Goal: Task Accomplishment & Management: Use online tool/utility

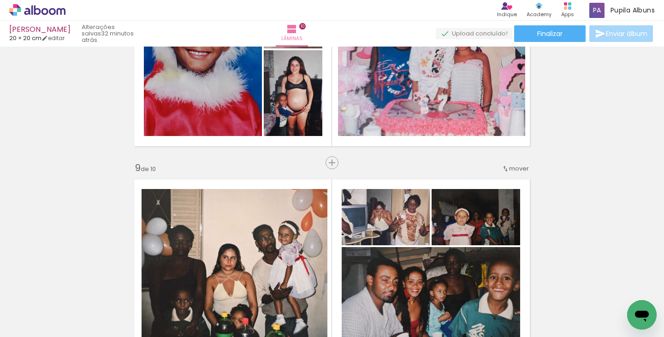
scroll to position [1631, 0]
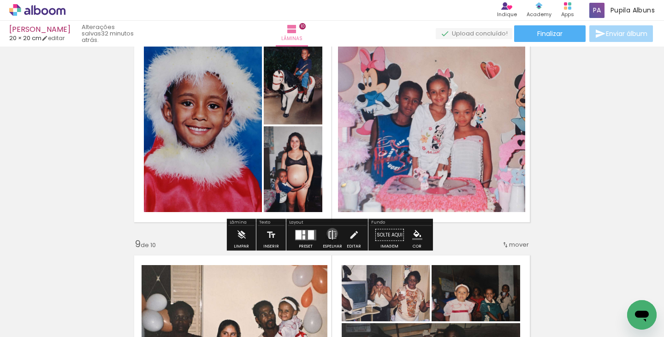
click at [330, 233] on iron-icon at bounding box center [333, 235] width 10 height 18
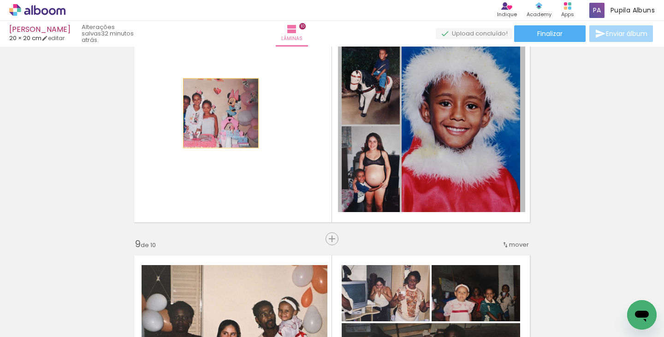
drag, startPoint x: 432, startPoint y: 130, endPoint x: 216, endPoint y: 114, distance: 216.6
click at [216, 114] on quentale-layouter at bounding box center [332, 125] width 406 height 203
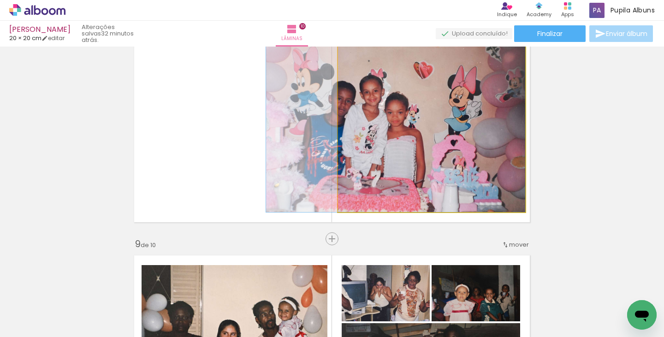
click at [403, 167] on quentale-photo at bounding box center [432, 125] width 188 height 173
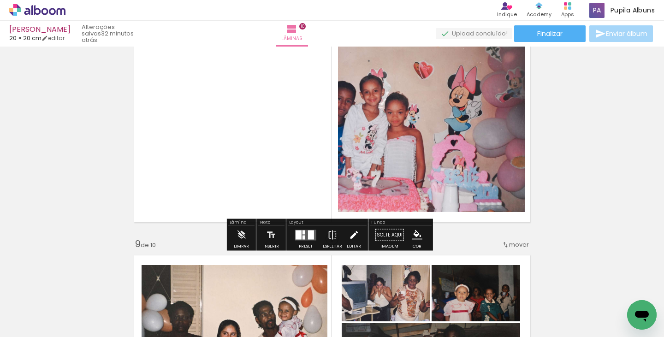
click at [349, 237] on iron-icon at bounding box center [354, 235] width 10 height 18
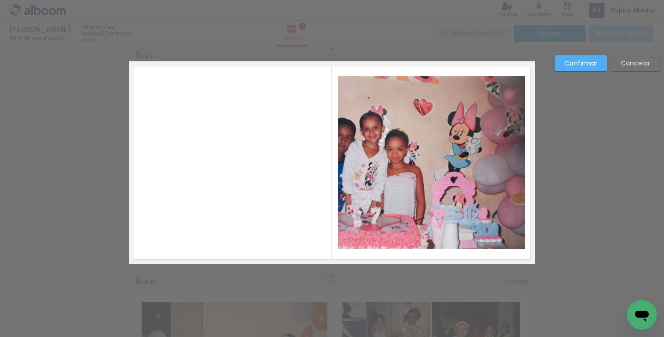
scroll to position [1594, 0]
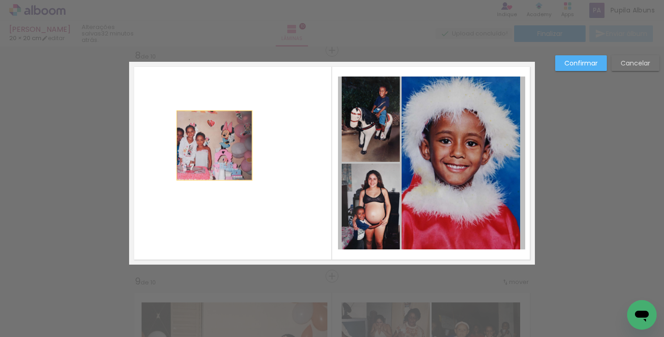
drag, startPoint x: 408, startPoint y: 138, endPoint x: 210, endPoint y: 145, distance: 198.1
click at [210, 145] on quentale-layouter at bounding box center [332, 163] width 406 height 203
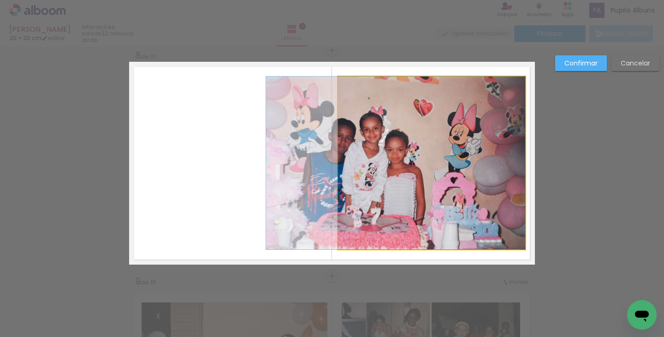
click at [361, 165] on quentale-photo at bounding box center [432, 163] width 188 height 173
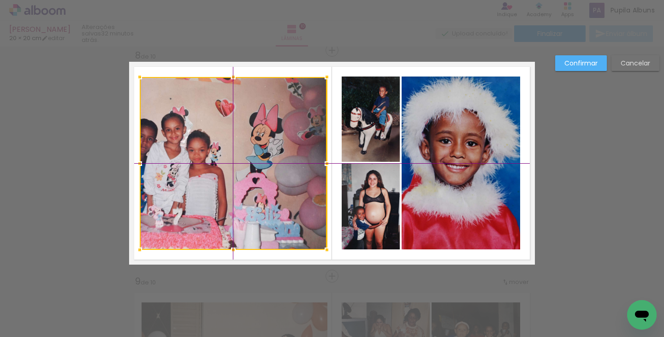
drag, startPoint x: 362, startPoint y: 165, endPoint x: 159, endPoint y: 154, distance: 203.3
click at [159, 154] on div at bounding box center [233, 163] width 187 height 173
click at [0, 0] on slot "Confirmar" at bounding box center [0, 0] width 0 height 0
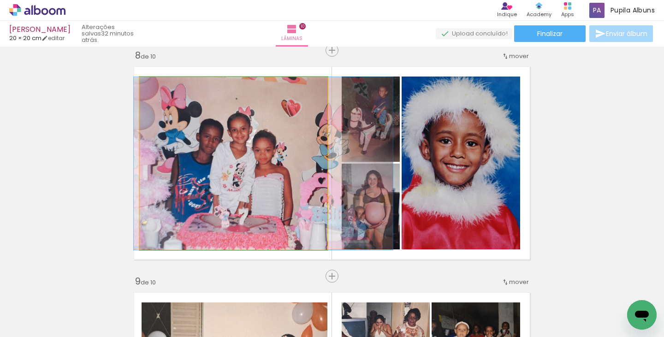
drag, startPoint x: 204, startPoint y: 155, endPoint x: 268, endPoint y: 149, distance: 64.4
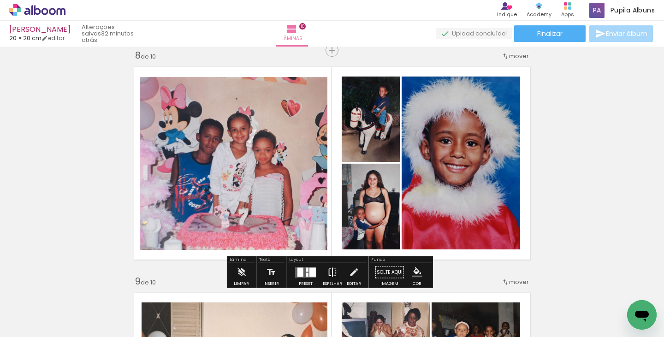
click at [332, 272] on iron-icon at bounding box center [333, 272] width 10 height 18
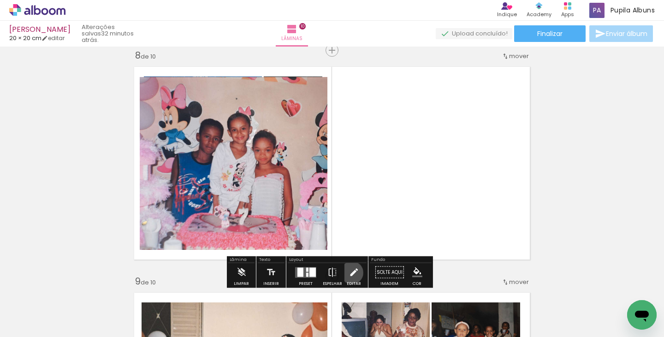
click at [350, 273] on iron-icon at bounding box center [354, 272] width 10 height 18
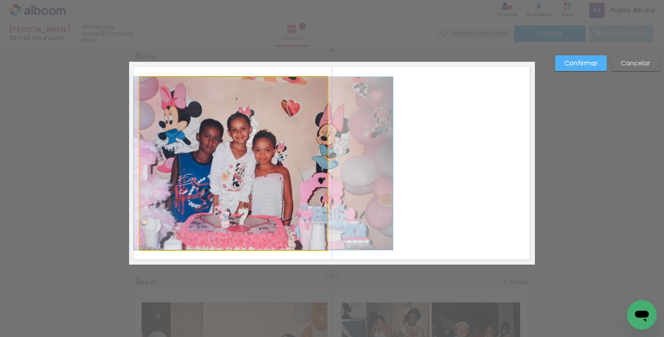
click at [221, 146] on quentale-photo at bounding box center [234, 163] width 188 height 173
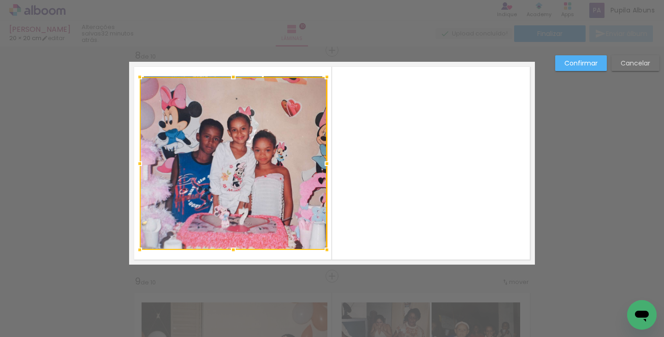
click at [221, 146] on div at bounding box center [233, 163] width 187 height 173
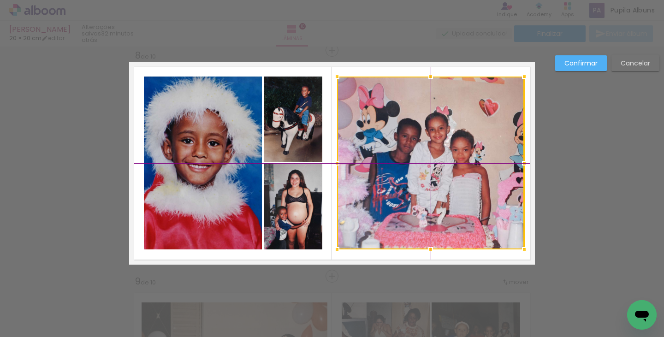
drag, startPoint x: 221, startPoint y: 146, endPoint x: 424, endPoint y: 152, distance: 202.2
click at [424, 152] on div at bounding box center [430, 163] width 187 height 173
click at [0, 0] on slot "Confirmar" at bounding box center [0, 0] width 0 height 0
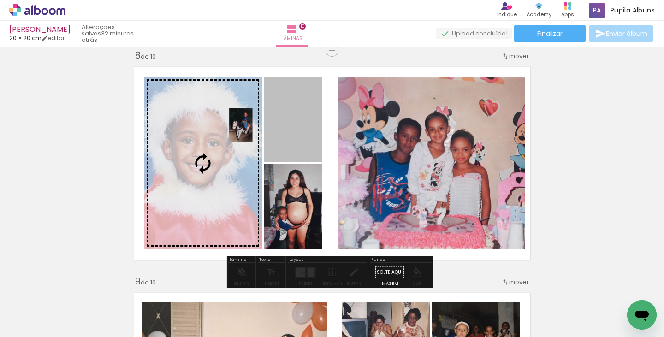
drag, startPoint x: 287, startPoint y: 101, endPoint x: 236, endPoint y: 126, distance: 56.5
click at [0, 0] on slot at bounding box center [0, 0] width 0 height 0
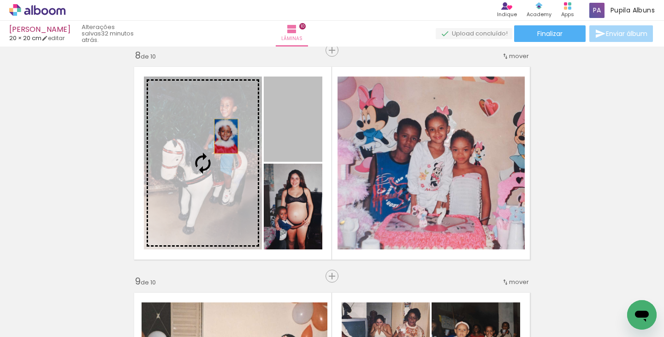
drag, startPoint x: 294, startPoint y: 126, endPoint x: 223, endPoint y: 136, distance: 71.8
click at [0, 0] on slot at bounding box center [0, 0] width 0 height 0
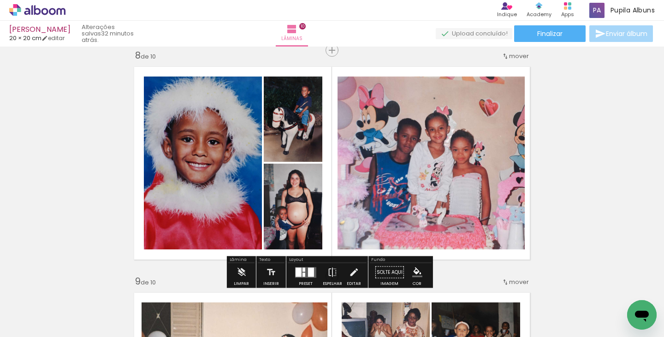
click at [309, 271] on div at bounding box center [311, 272] width 6 height 9
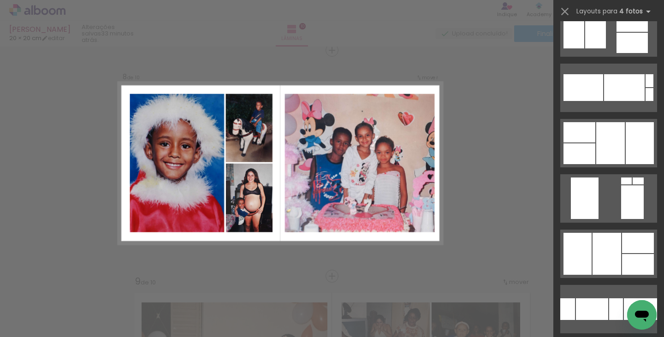
scroll to position [8057, 0]
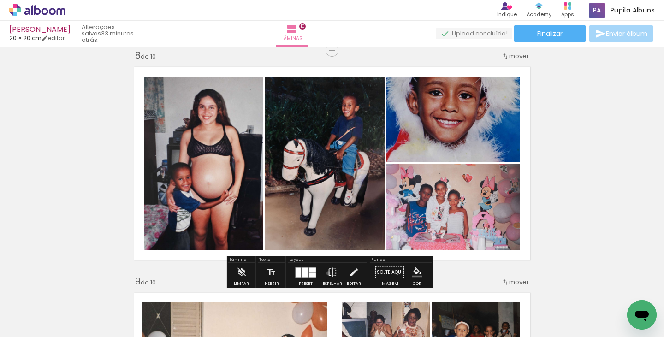
click at [328, 273] on iron-icon at bounding box center [333, 272] width 10 height 18
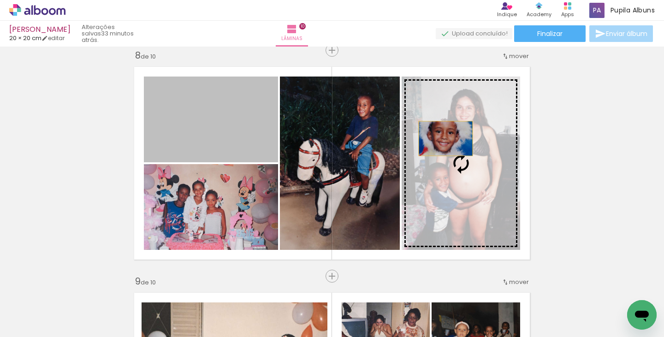
drag, startPoint x: 237, startPoint y: 122, endPoint x: 442, endPoint y: 138, distance: 206.4
click at [0, 0] on slot at bounding box center [0, 0] width 0 height 0
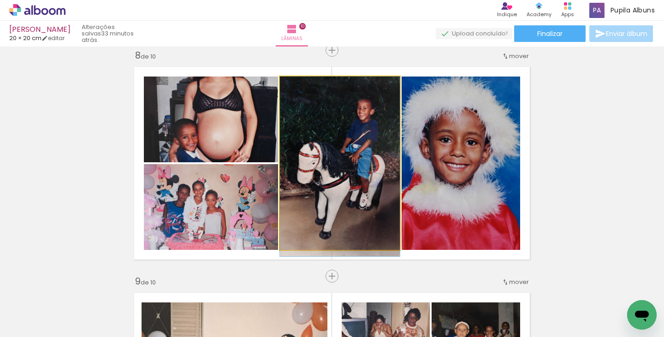
drag, startPoint x: 328, startPoint y: 155, endPoint x: 322, endPoint y: 161, distance: 8.5
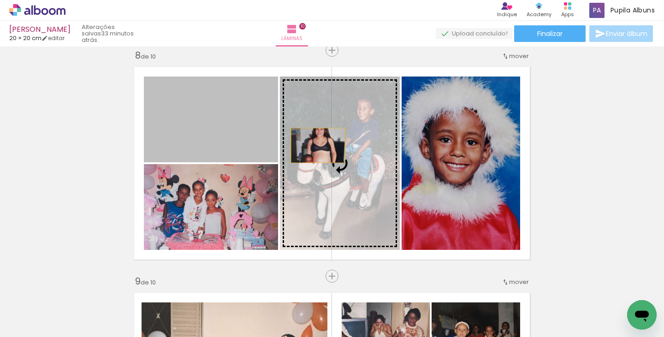
drag, startPoint x: 206, startPoint y: 123, endPoint x: 315, endPoint y: 145, distance: 111.1
click at [0, 0] on slot at bounding box center [0, 0] width 0 height 0
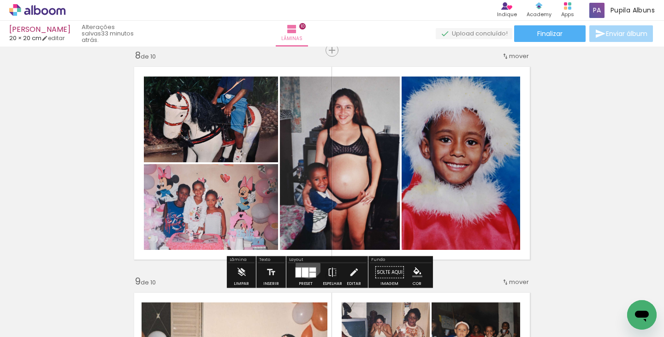
click at [307, 265] on div at bounding box center [305, 272] width 25 height 18
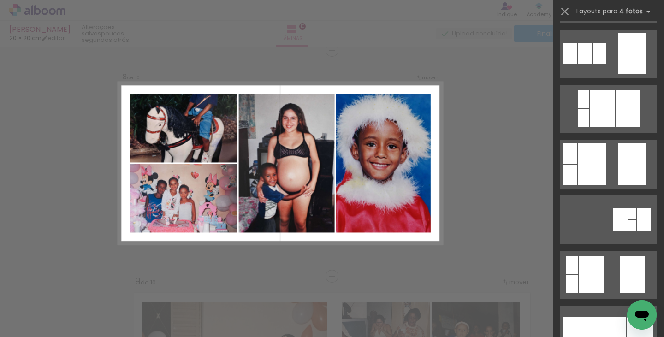
scroll to position [4848, 0]
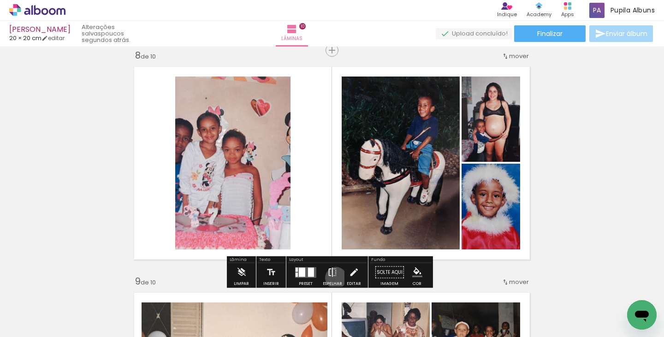
click at [334, 278] on iron-icon at bounding box center [333, 272] width 10 height 18
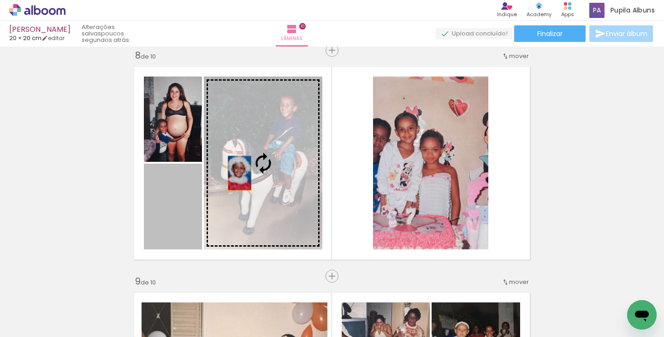
drag, startPoint x: 184, startPoint y: 191, endPoint x: 246, endPoint y: 170, distance: 65.1
click at [0, 0] on slot at bounding box center [0, 0] width 0 height 0
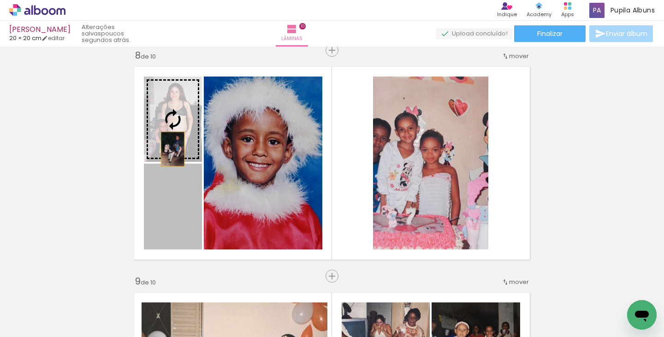
drag, startPoint x: 167, startPoint y: 199, endPoint x: 169, endPoint y: 142, distance: 57.7
click at [0, 0] on slot at bounding box center [0, 0] width 0 height 0
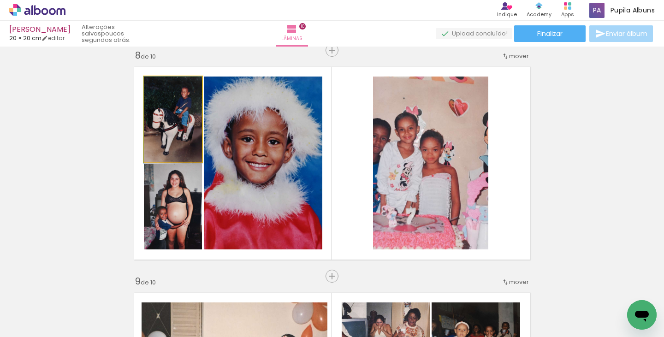
drag, startPoint x: 171, startPoint y: 137, endPoint x: 169, endPoint y: 143, distance: 6.3
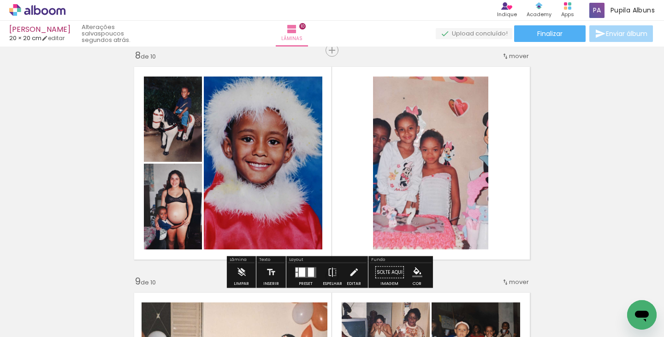
drag, startPoint x: 344, startPoint y: 270, endPoint x: 383, endPoint y: 235, distance: 52.3
click at [345, 270] on paper-button "Editar" at bounding box center [354, 275] width 19 height 24
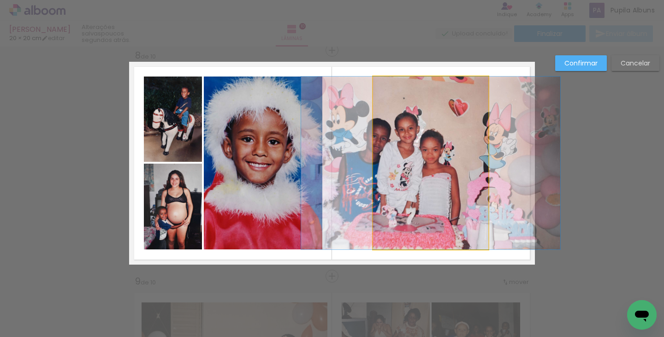
click at [417, 192] on quentale-photo at bounding box center [430, 163] width 115 height 173
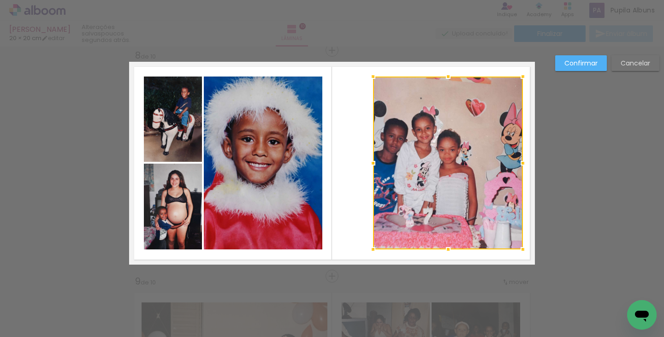
drag, startPoint x: 487, startPoint y: 162, endPoint x: 517, endPoint y: 157, distance: 30.4
click at [517, 157] on div at bounding box center [523, 163] width 18 height 18
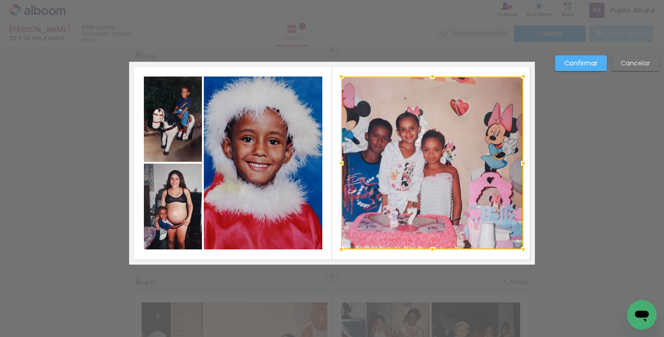
drag, startPoint x: 371, startPoint y: 163, endPoint x: 340, endPoint y: 164, distance: 31.8
click at [340, 164] on div at bounding box center [341, 163] width 18 height 18
click at [520, 160] on div at bounding box center [523, 163] width 18 height 18
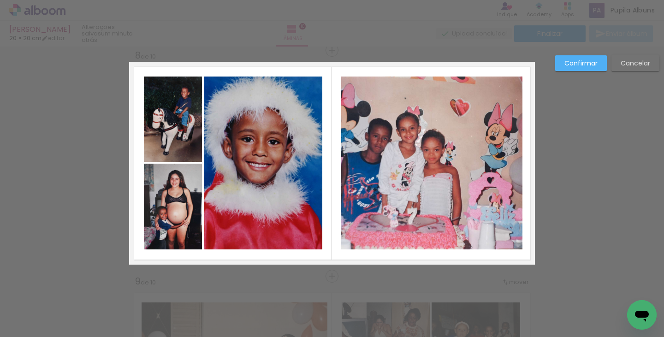
click at [0, 0] on slot "Confirmar" at bounding box center [0, 0] width 0 height 0
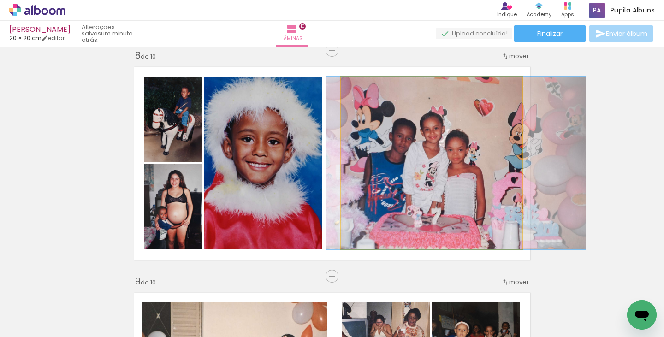
drag, startPoint x: 442, startPoint y: 138, endPoint x: 466, endPoint y: 139, distance: 24.0
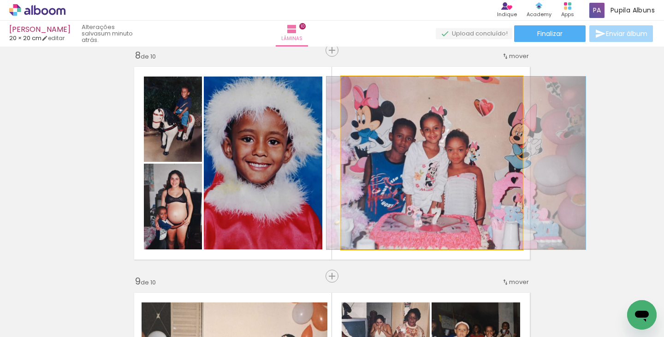
drag, startPoint x: 468, startPoint y: 135, endPoint x: 467, endPoint y: 121, distance: 13.8
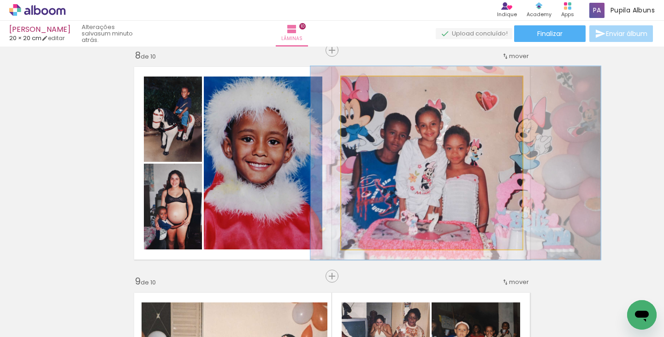
type paper-slider "112"
click at [366, 87] on div at bounding box center [366, 86] width 15 height 15
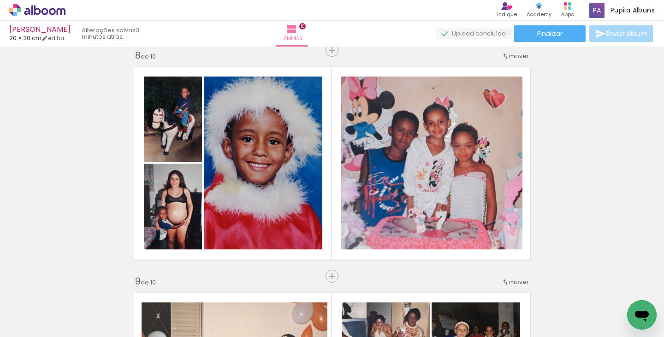
scroll to position [0, 1016]
